Goal: Information Seeking & Learning: Learn about a topic

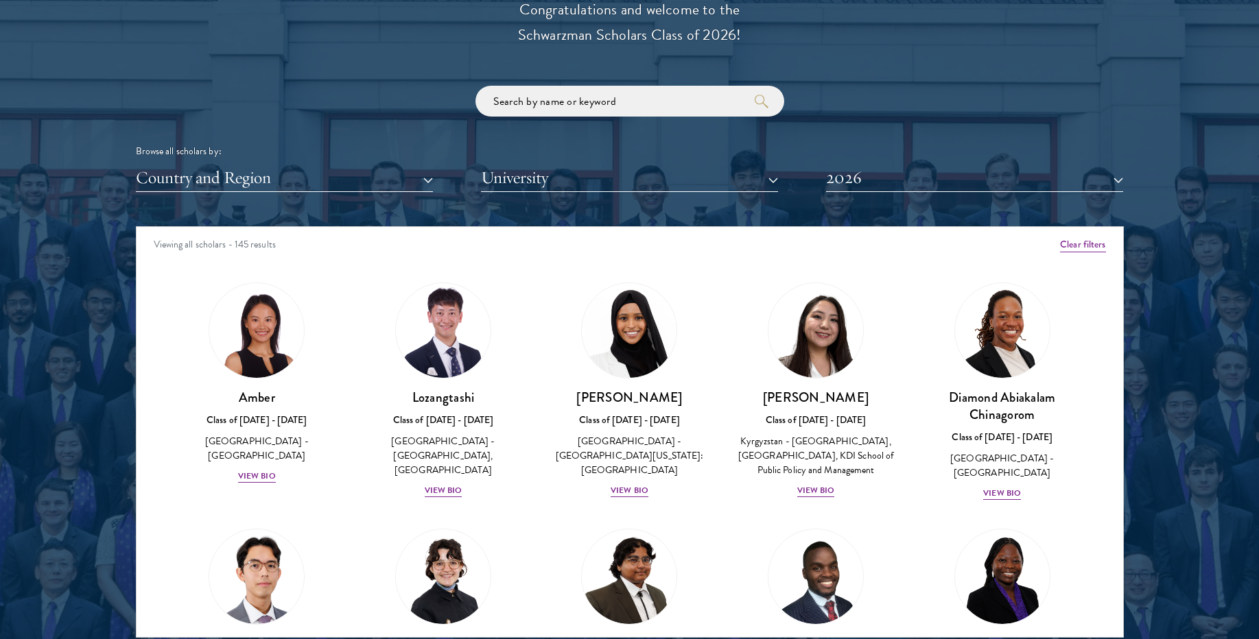
scroll to position [1596, 0]
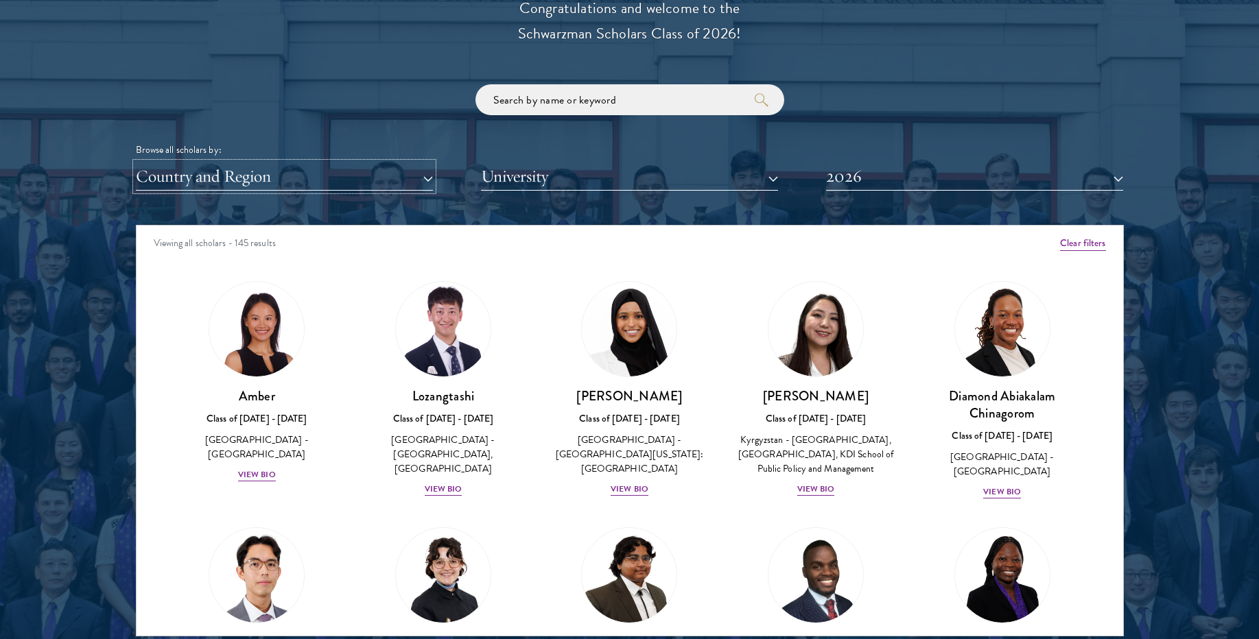
click at [342, 167] on button "Country and Region" at bounding box center [284, 177] width 297 height 28
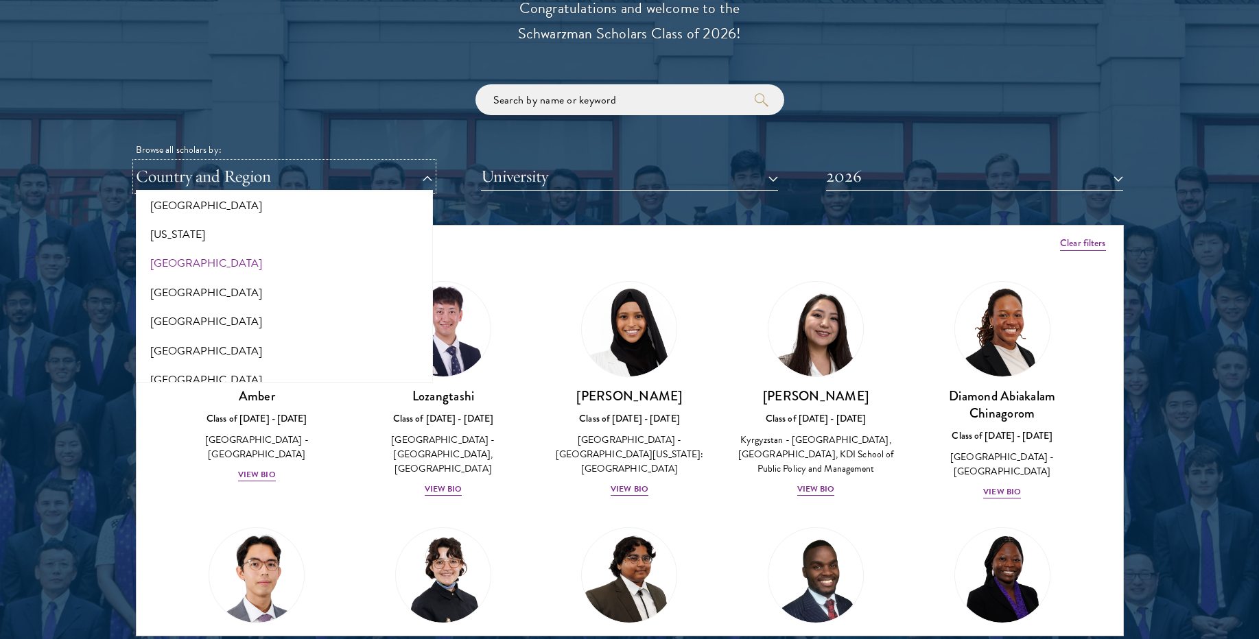
scroll to position [797, 0]
click at [233, 262] on button "[GEOGRAPHIC_DATA]" at bounding box center [284, 262] width 289 height 29
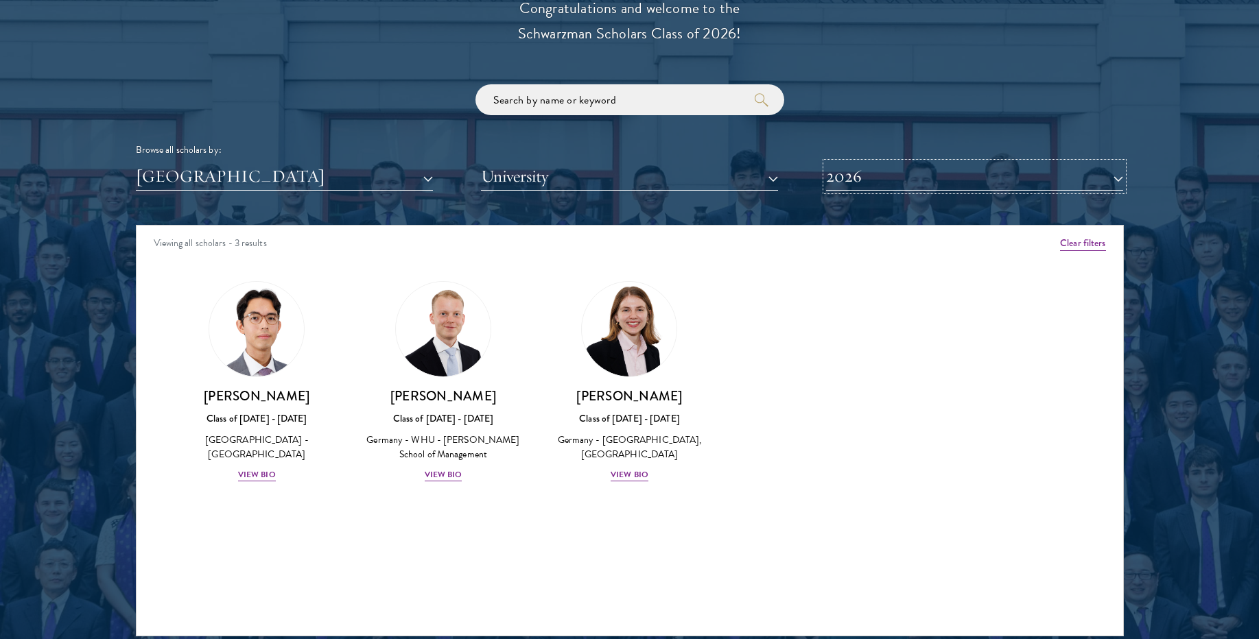
click at [953, 171] on button "2026" at bounding box center [974, 177] width 297 height 28
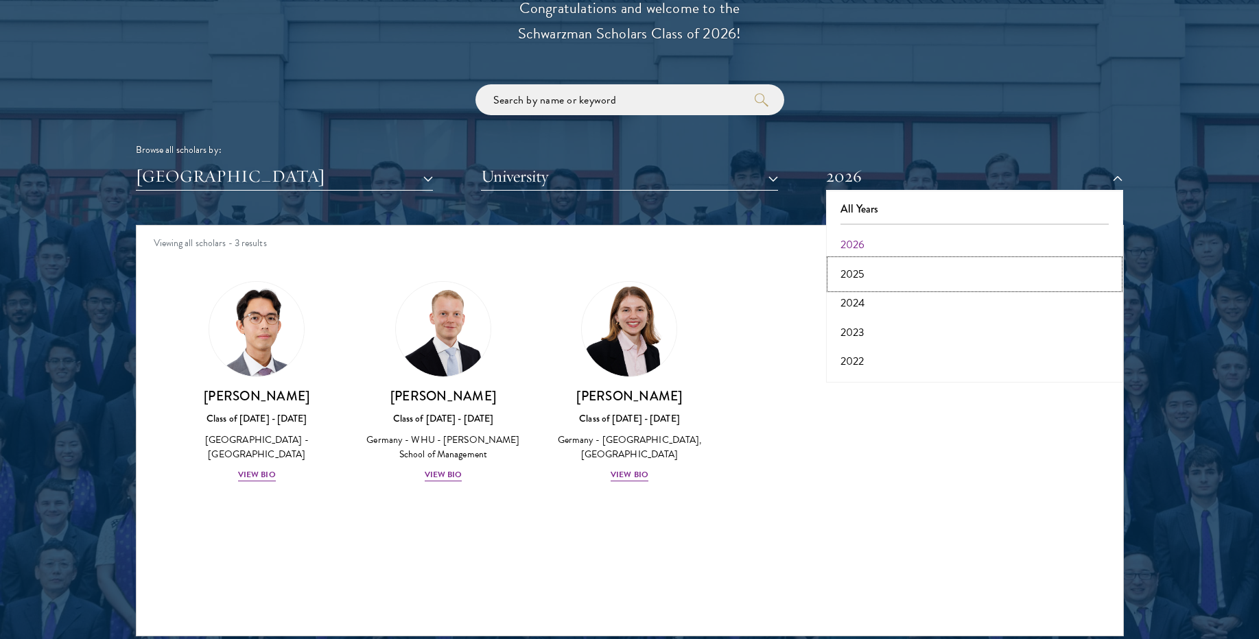
click at [874, 281] on button "2025" at bounding box center [974, 274] width 289 height 29
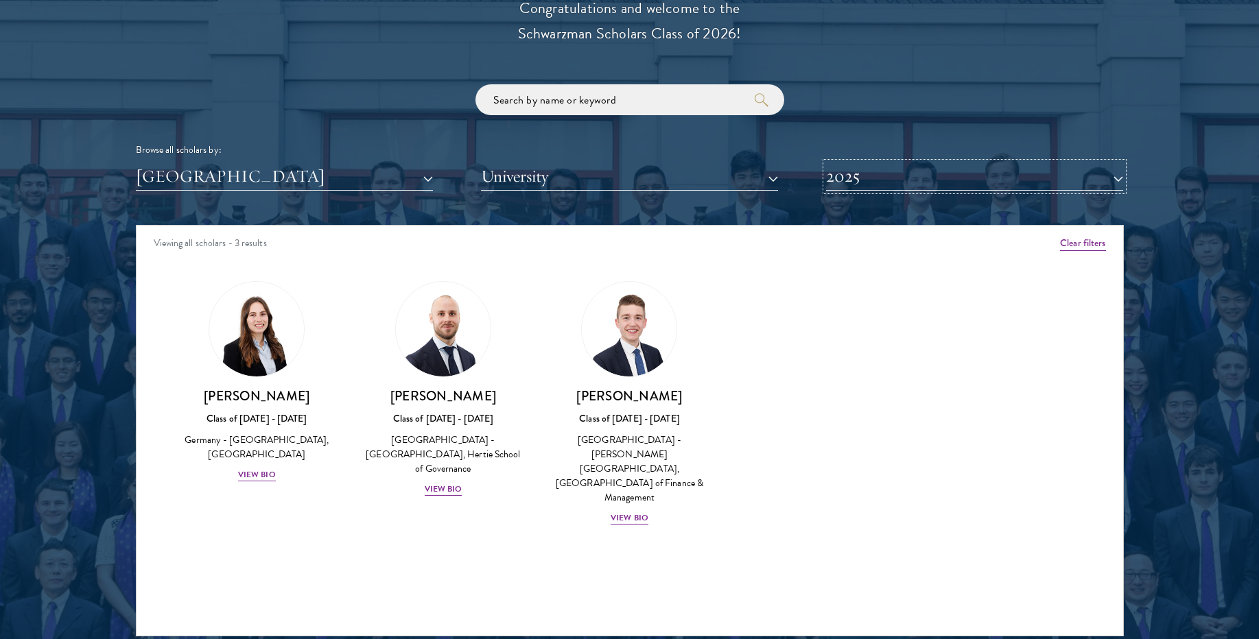
click at [933, 181] on button "2025" at bounding box center [974, 177] width 297 height 28
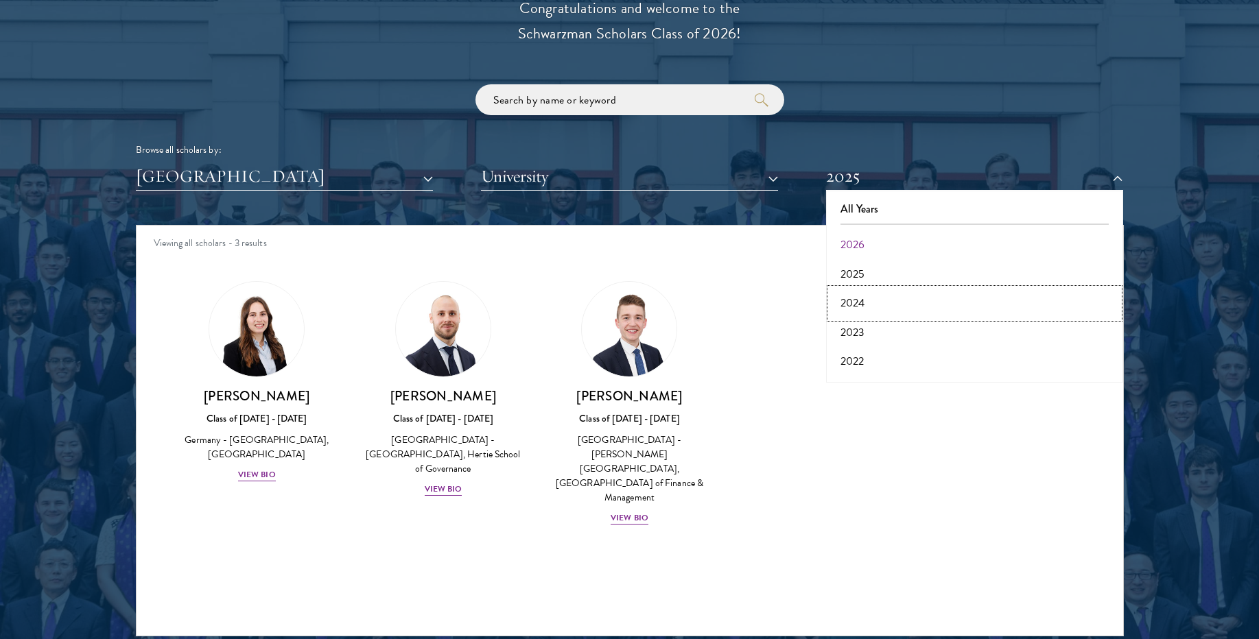
click at [870, 307] on button "2024" at bounding box center [974, 303] width 289 height 29
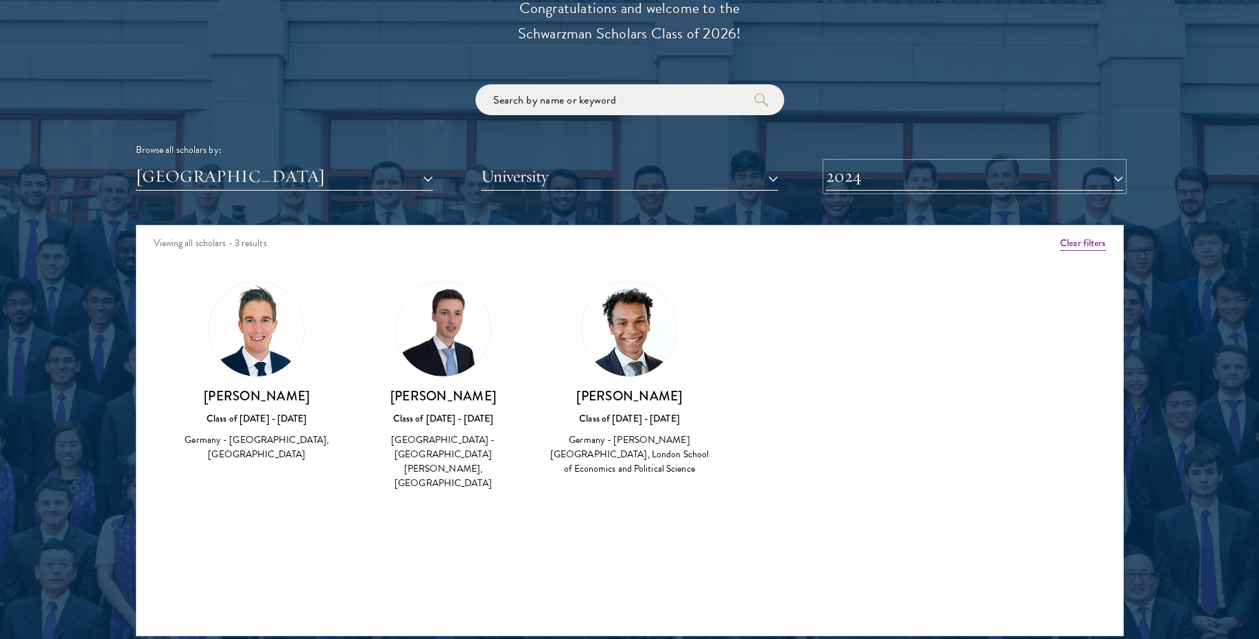
click at [932, 172] on button "2024" at bounding box center [974, 177] width 297 height 28
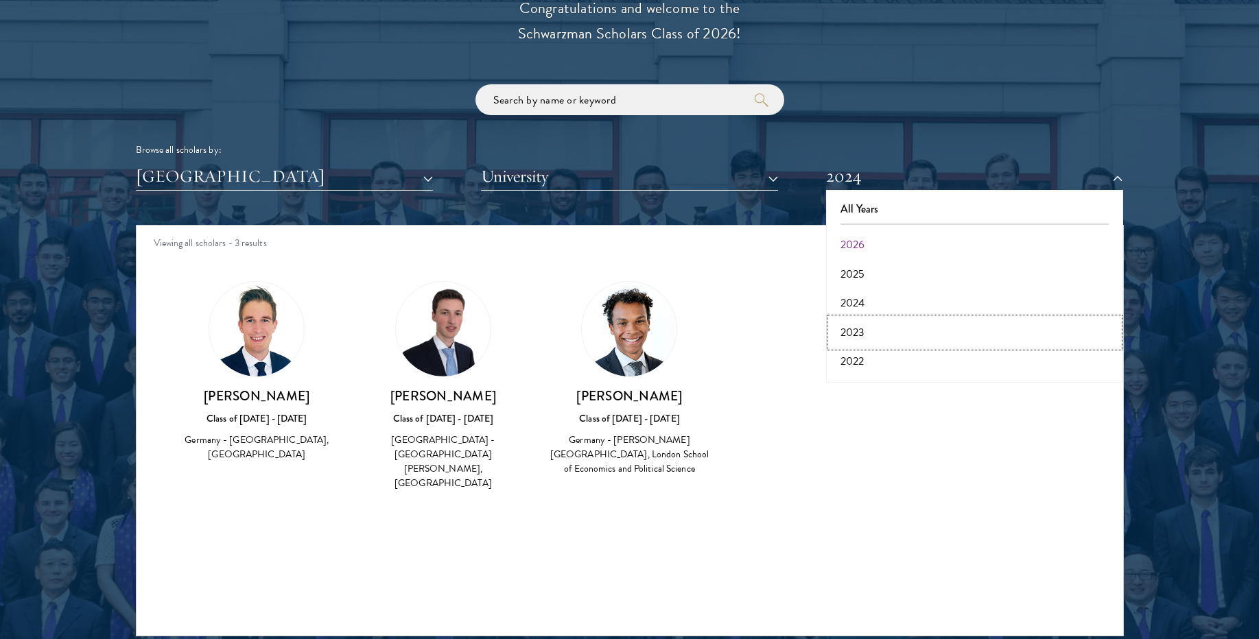
click at [867, 338] on button "2023" at bounding box center [974, 332] width 289 height 29
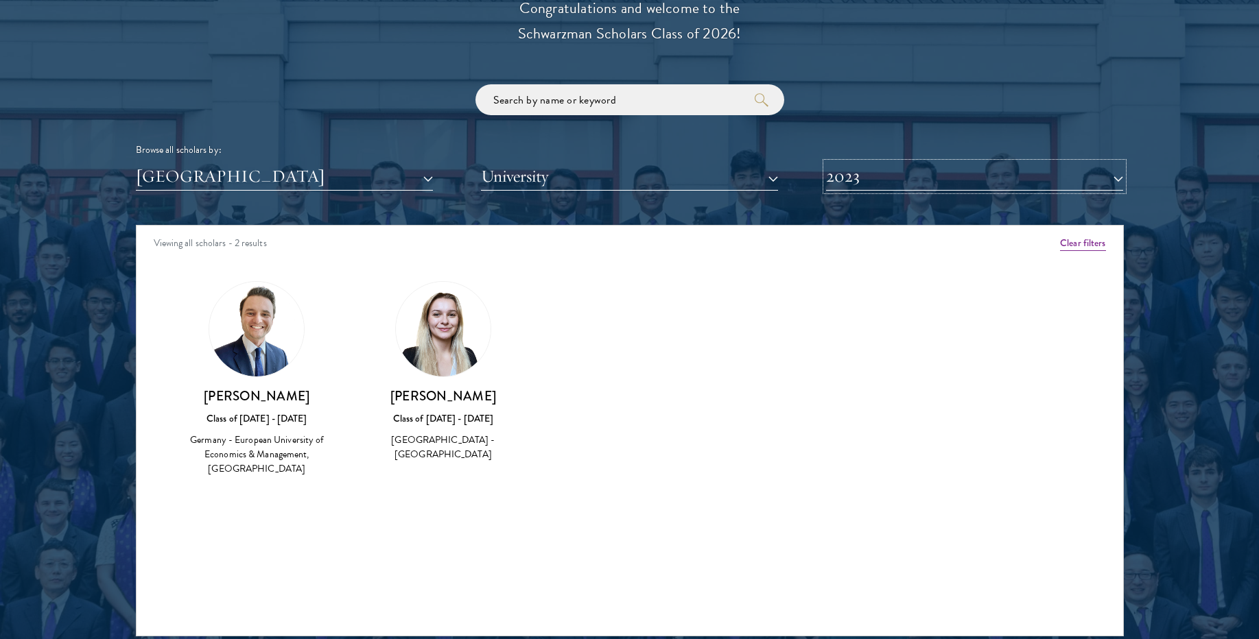
click at [922, 174] on button "2023" at bounding box center [974, 177] width 297 height 28
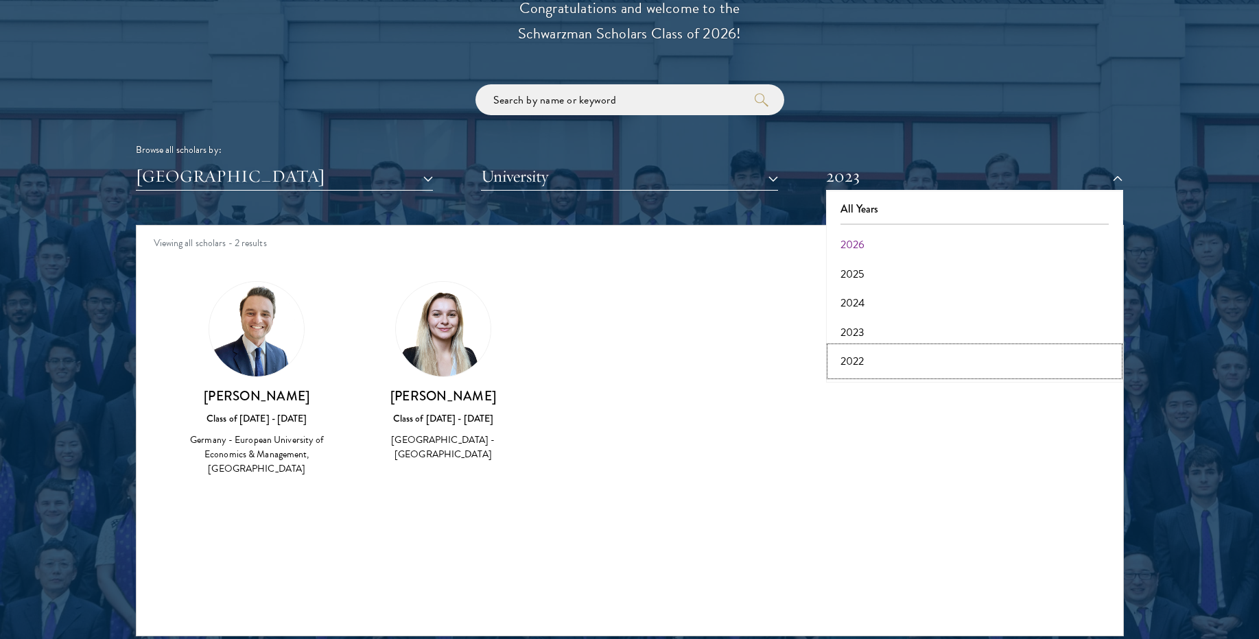
click at [866, 364] on button "2022" at bounding box center [974, 361] width 289 height 29
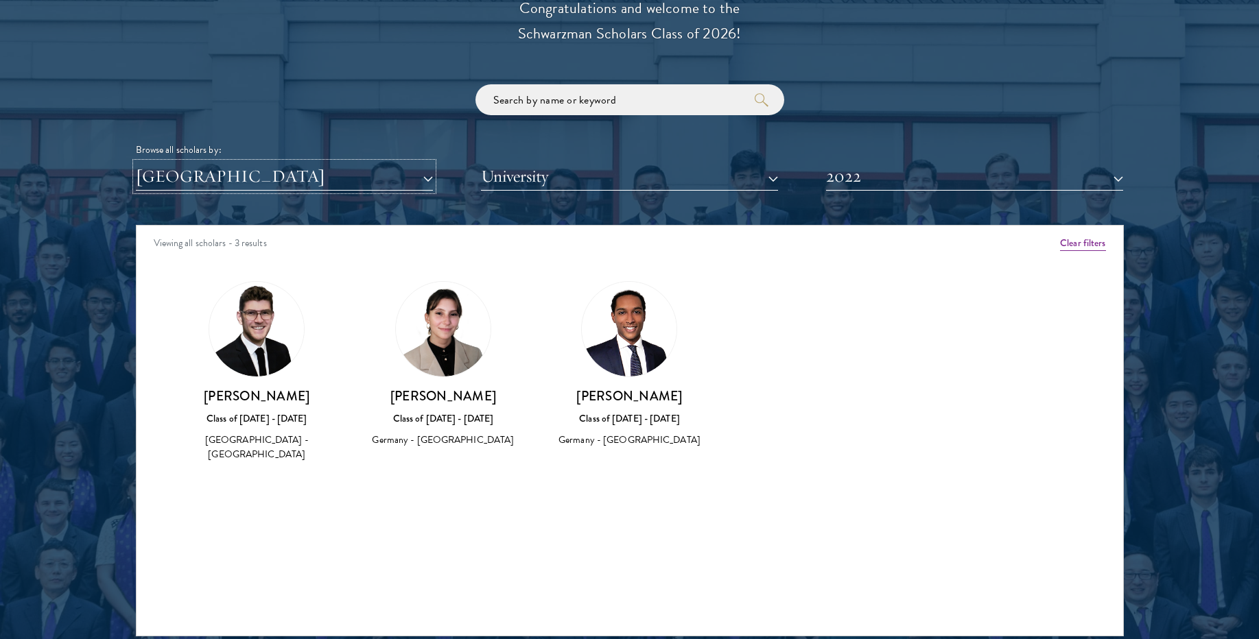
click at [386, 176] on button "[GEOGRAPHIC_DATA]" at bounding box center [284, 177] width 297 height 28
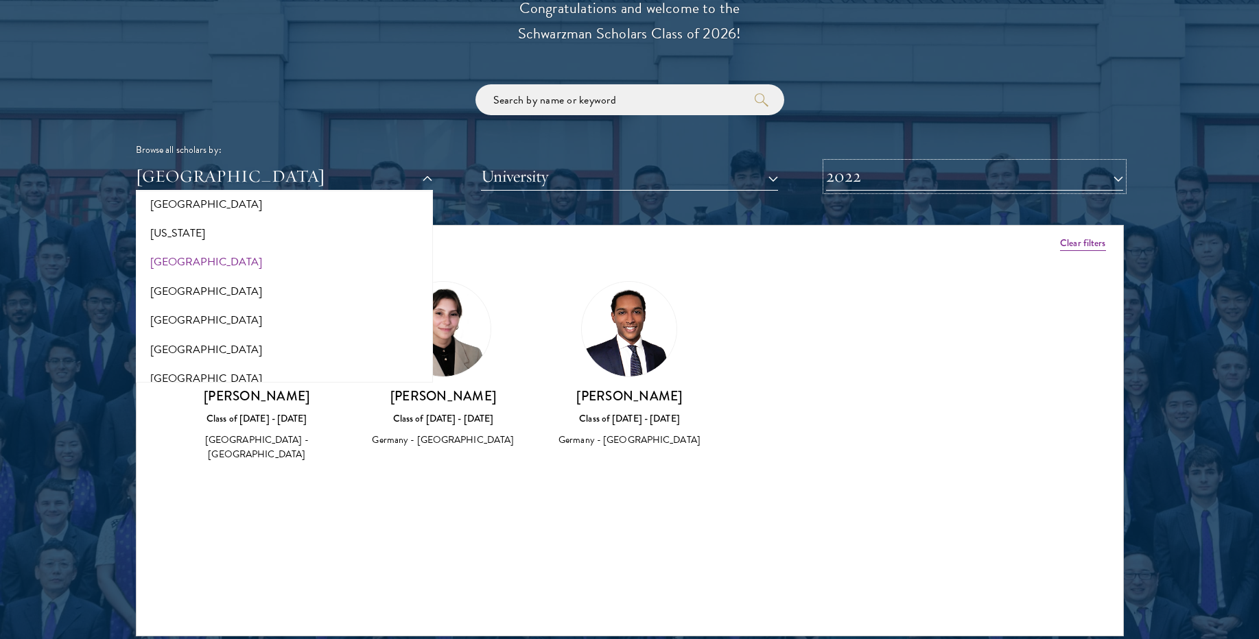
click at [846, 169] on button "2022" at bounding box center [974, 177] width 297 height 28
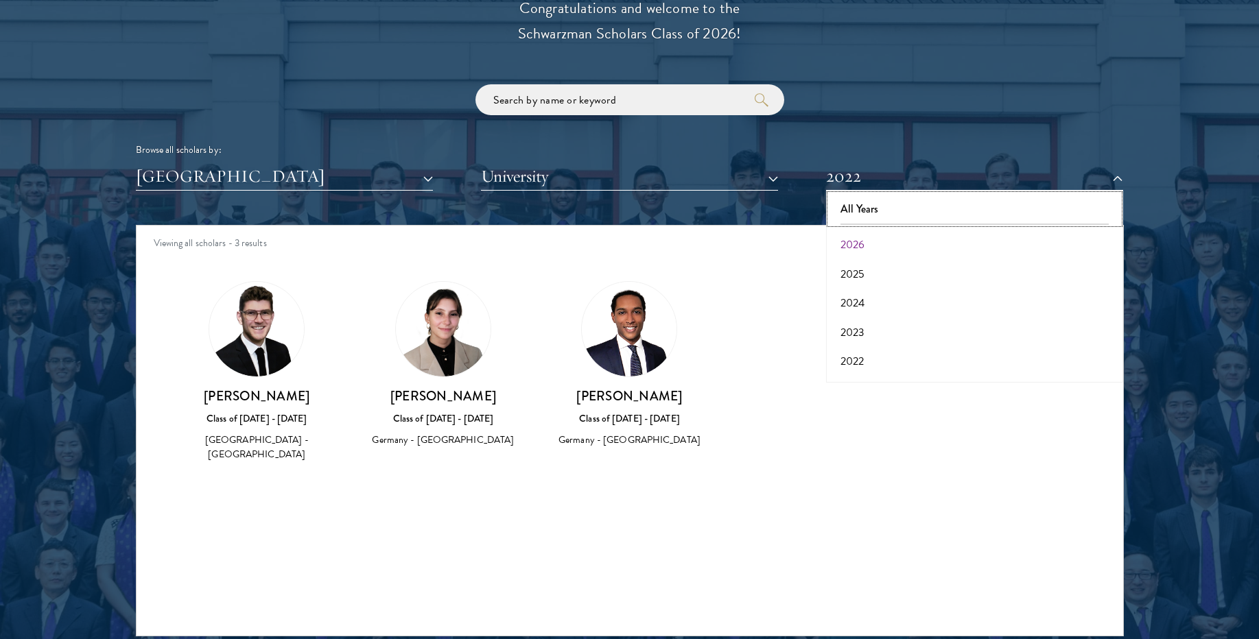
click at [881, 218] on button "All Years" at bounding box center [974, 209] width 289 height 29
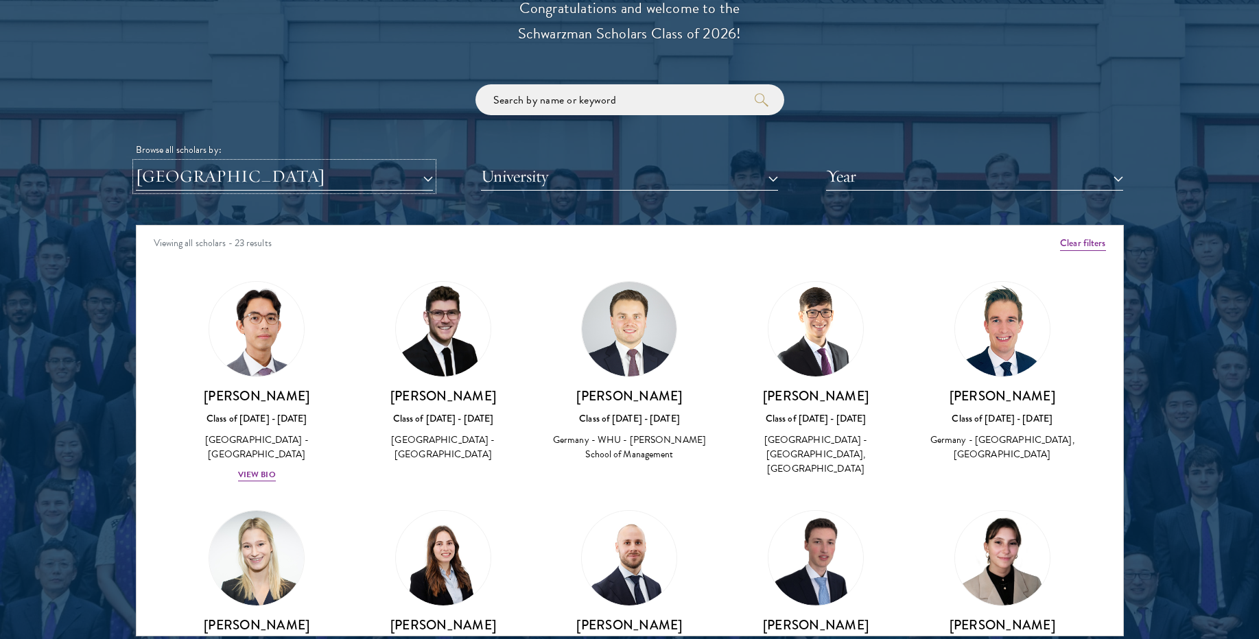
click at [388, 180] on button "[GEOGRAPHIC_DATA]" at bounding box center [284, 177] width 297 height 28
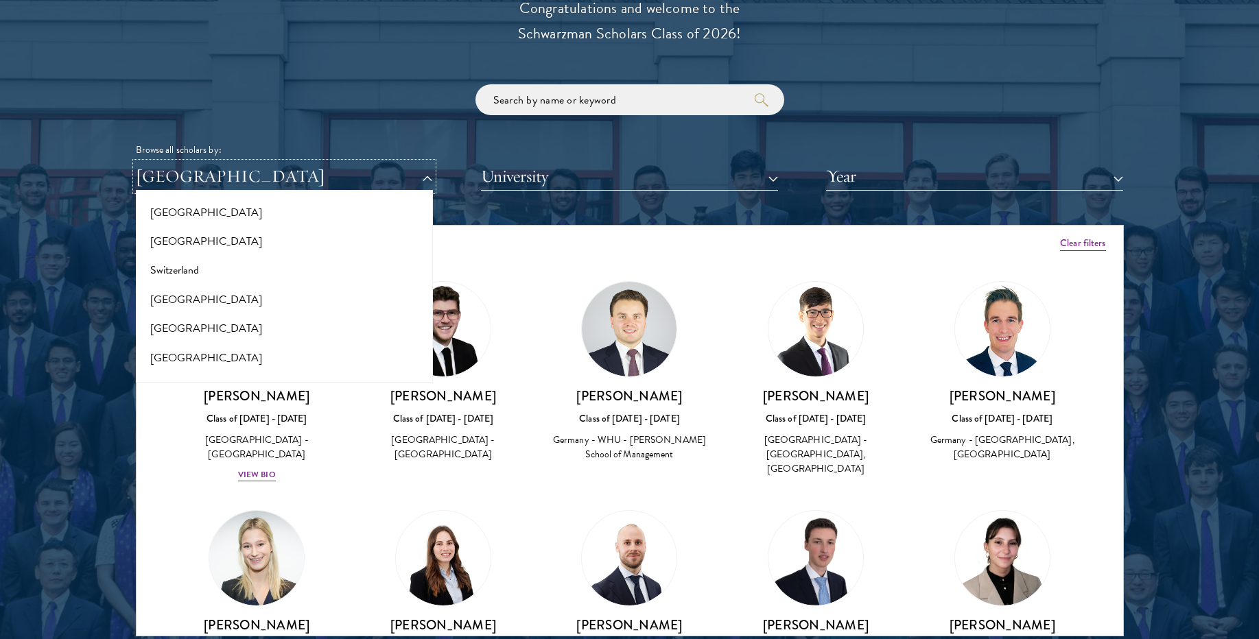
scroll to position [2516, 0]
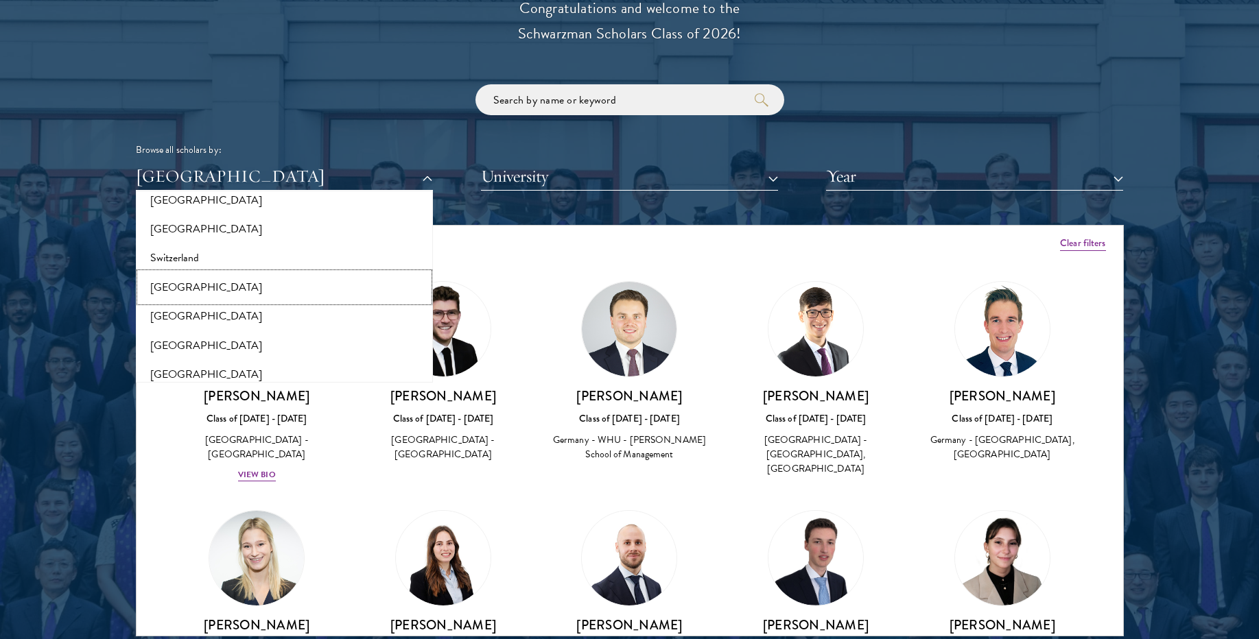
click at [158, 296] on button "[GEOGRAPHIC_DATA]" at bounding box center [284, 287] width 289 height 29
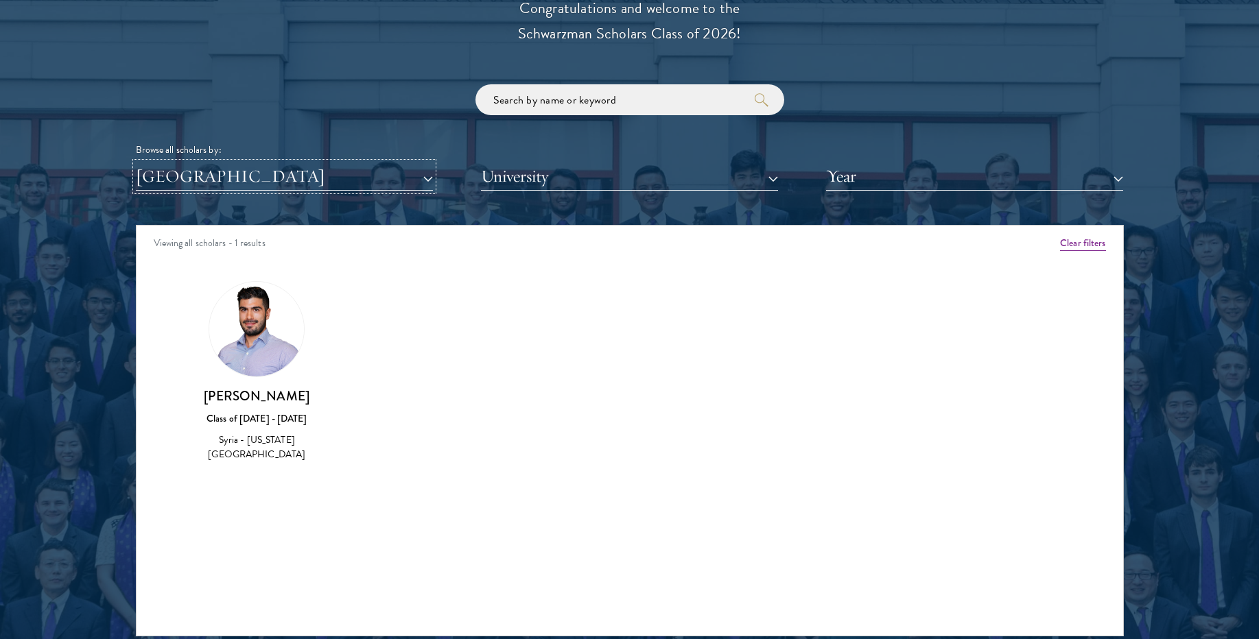
click at [207, 183] on button "[GEOGRAPHIC_DATA]" at bounding box center [284, 177] width 297 height 28
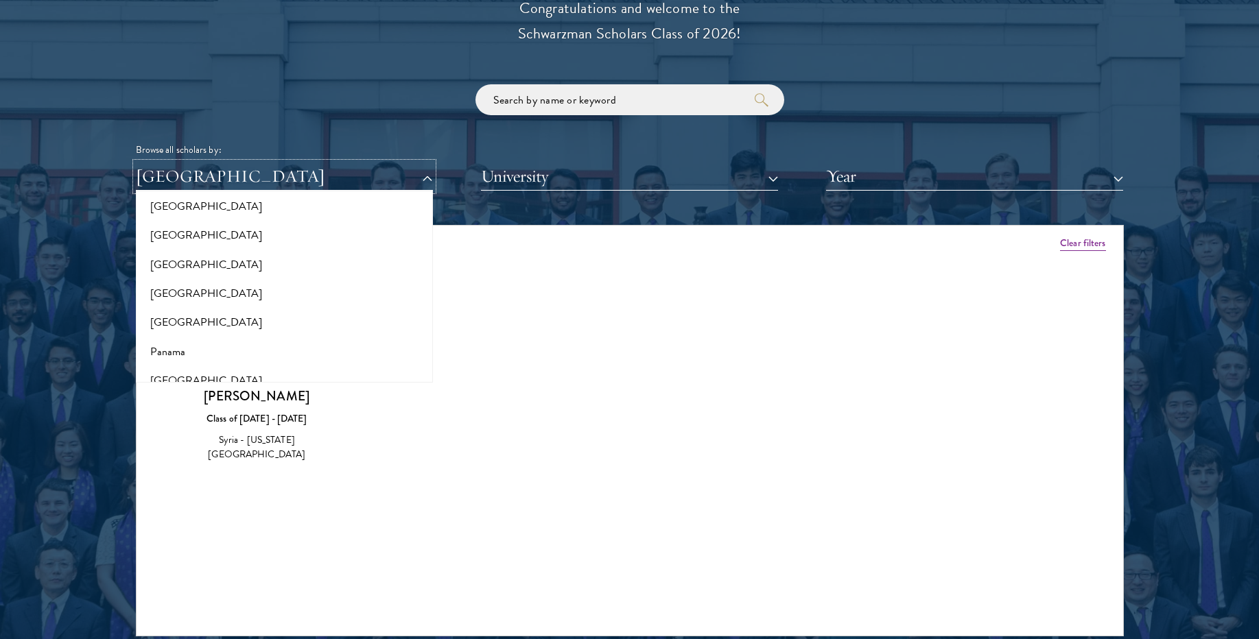
scroll to position [1935, 0]
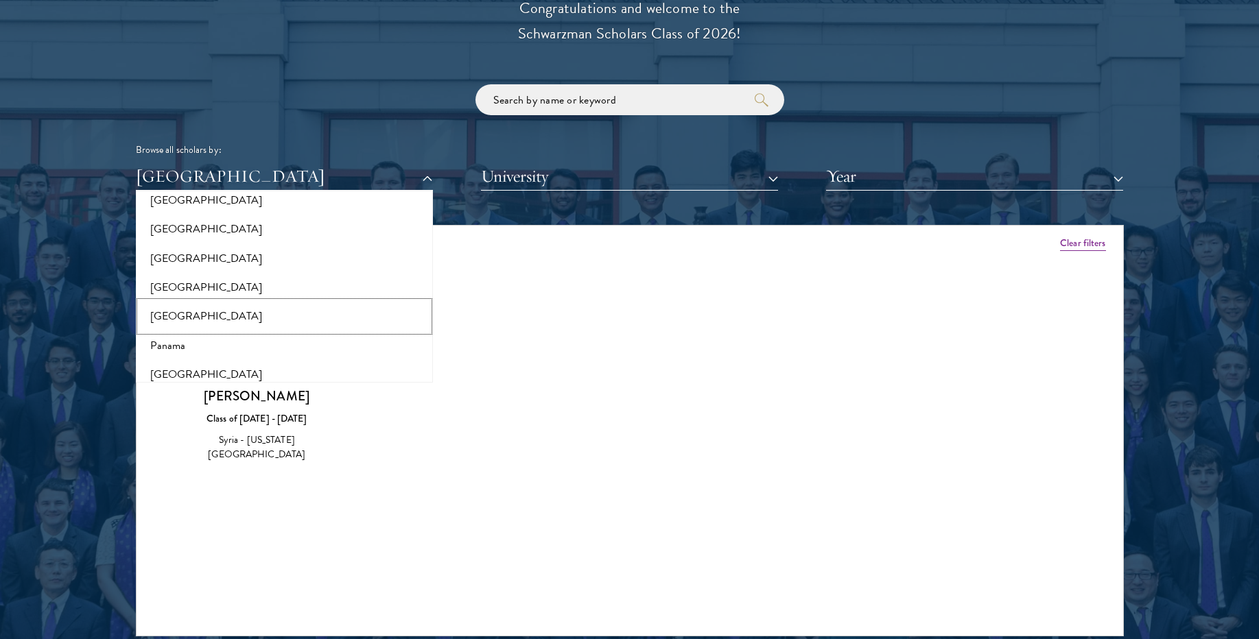
click at [201, 302] on button "[GEOGRAPHIC_DATA]" at bounding box center [284, 316] width 289 height 29
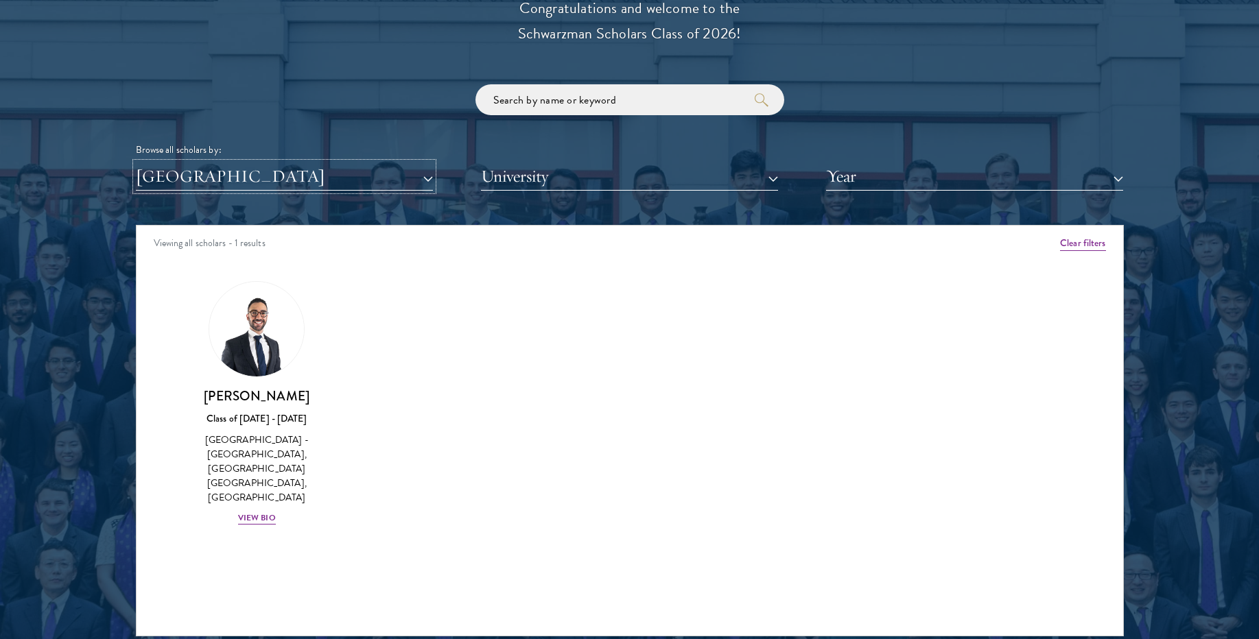
click at [218, 175] on button "[GEOGRAPHIC_DATA]" at bounding box center [284, 177] width 297 height 28
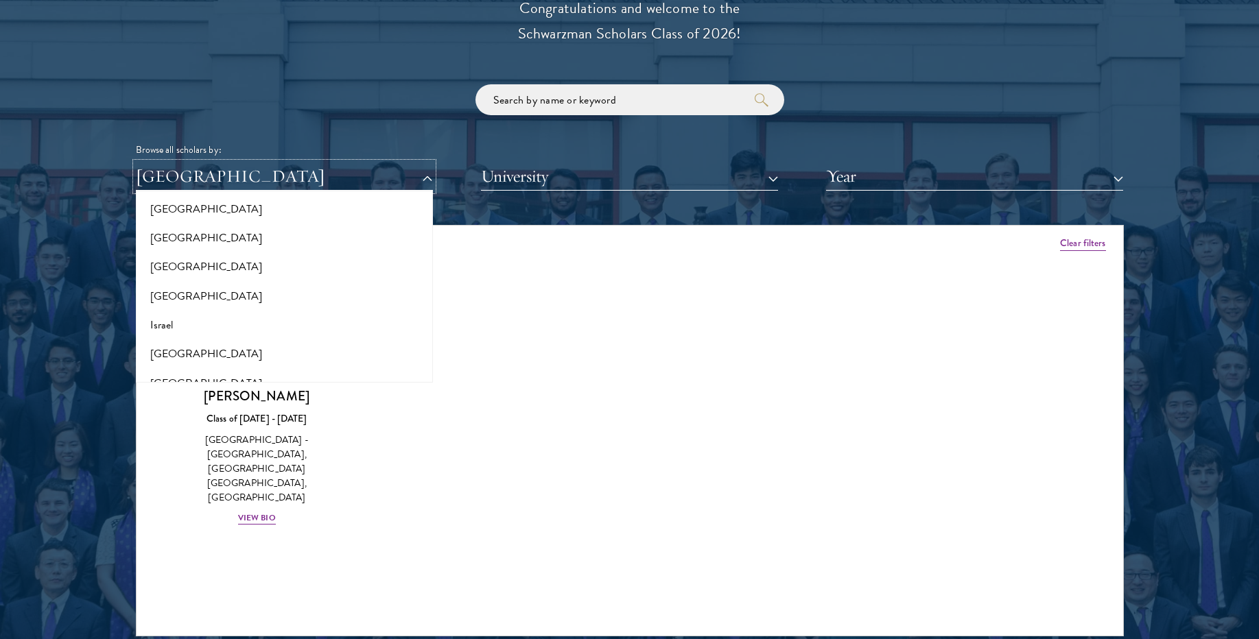
scroll to position [1084, 0]
click at [336, 167] on button "[GEOGRAPHIC_DATA]" at bounding box center [284, 177] width 297 height 28
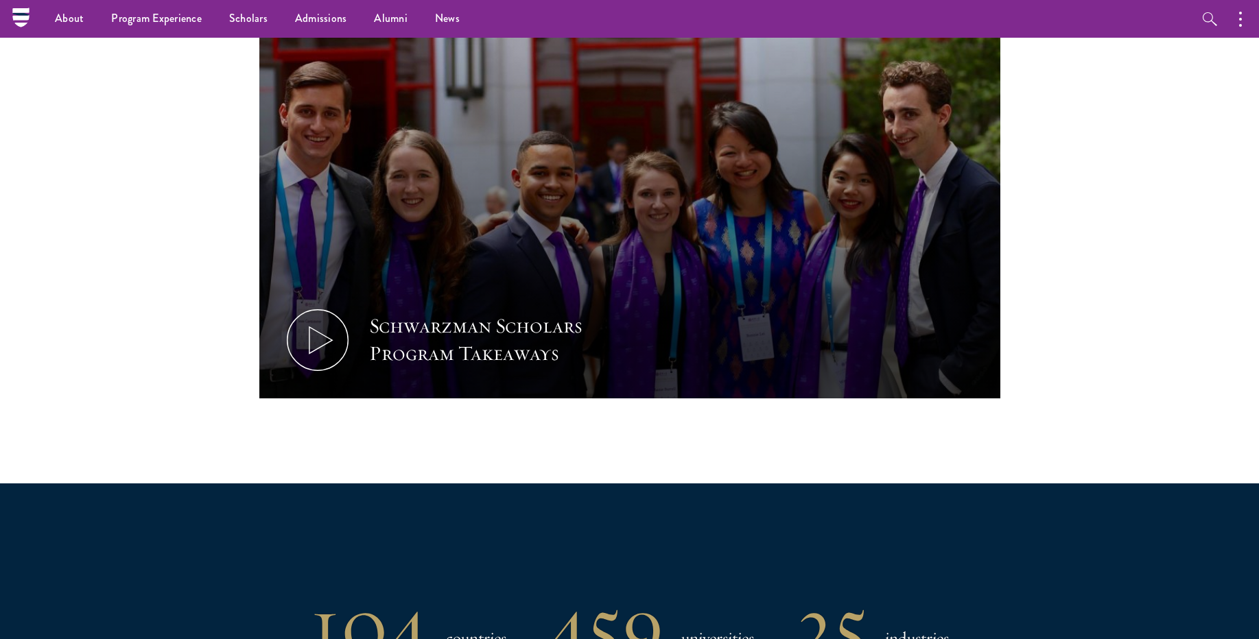
scroll to position [0, 0]
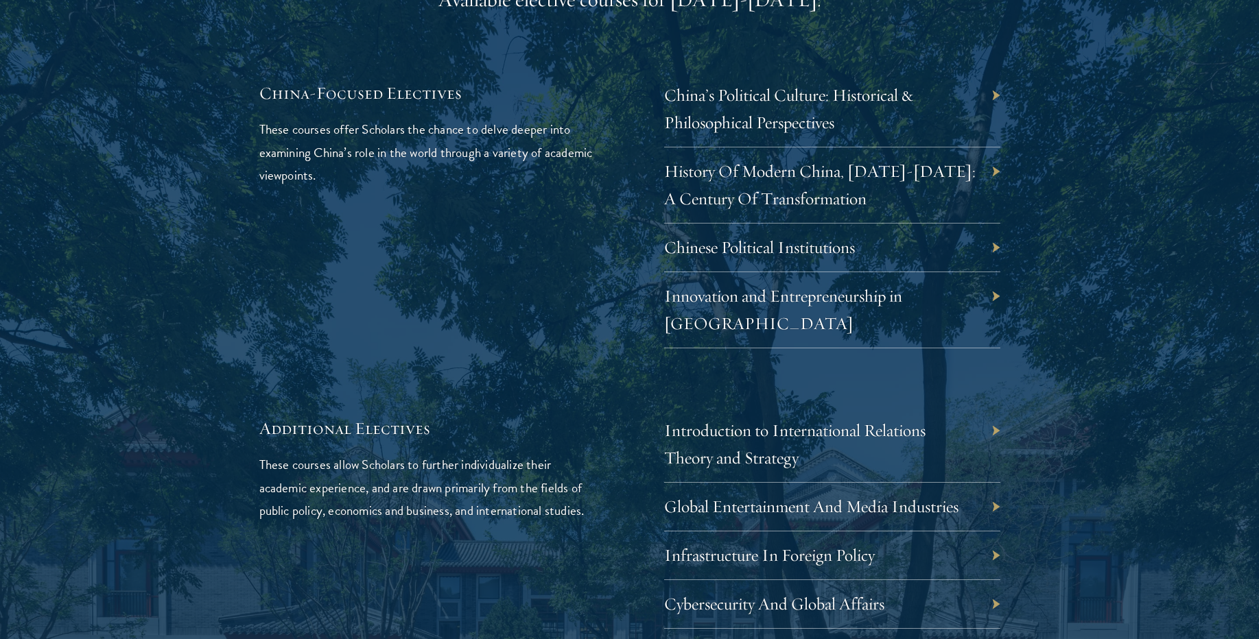
scroll to position [4154, 0]
